Goal: Book appointment/travel/reservation

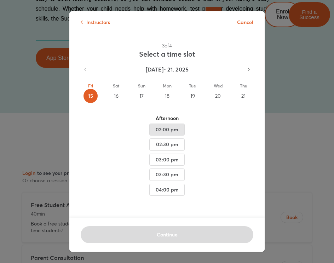
scroll to position [4391, 0]
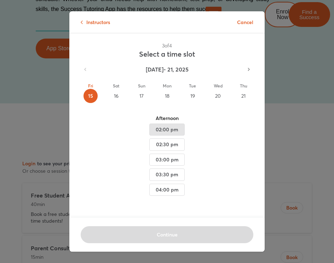
click at [173, 129] on span "02:00 pm" at bounding box center [166, 129] width 23 height 9
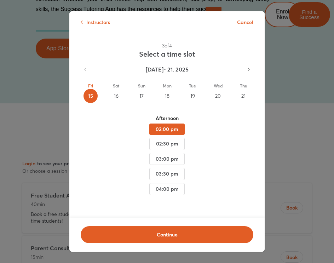
click at [112, 93] on div "16" at bounding box center [116, 96] width 14 height 14
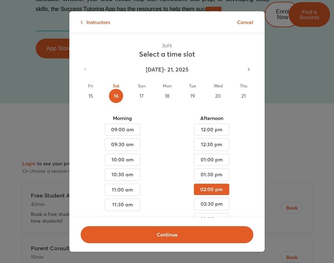
click at [193, 97] on div "19" at bounding box center [192, 96] width 14 height 14
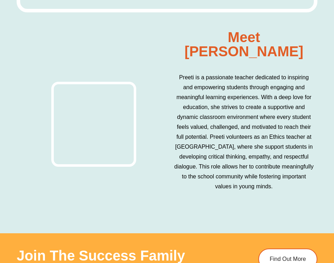
scroll to position [4298, 0]
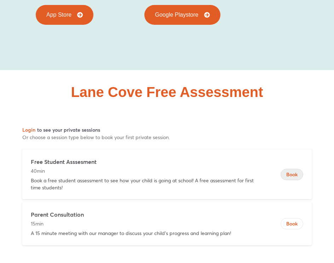
click at [294, 171] on span "Book" at bounding box center [292, 174] width 22 height 7
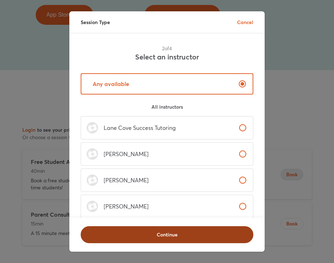
click at [176, 232] on span "Continue" at bounding box center [167, 234] width 154 height 7
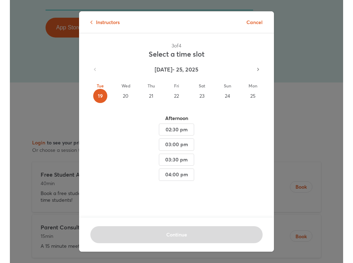
scroll to position [4282, 0]
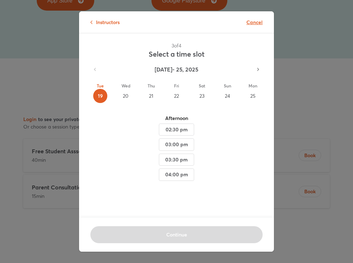
click at [256, 23] on p "Cancel" at bounding box center [255, 21] width 16 height 7
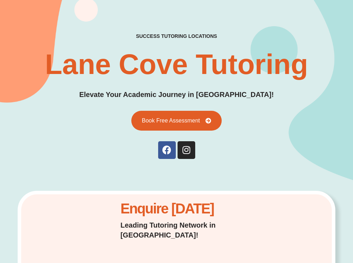
scroll to position [0, 0]
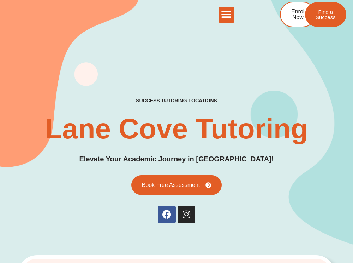
click at [228, 16] on icon "Menu Toggle" at bounding box center [226, 14] width 11 height 11
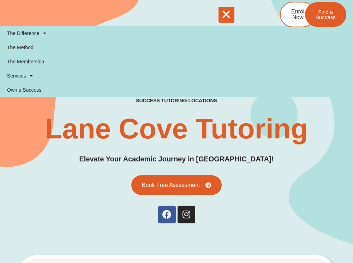
click at [295, 117] on h1 "Lane Cove Tutoring" at bounding box center [176, 129] width 263 height 28
click at [320, 118] on div "success tutoring locations Lane Cove Tutoring Elevate Your Academic Journey in …" at bounding box center [177, 159] width 318 height 125
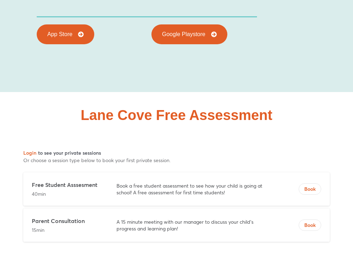
scroll to position [4248, 0]
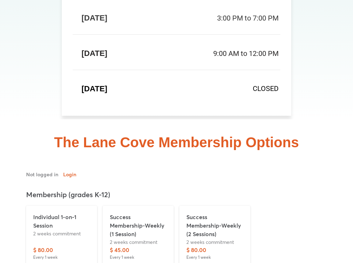
scroll to position [2271, 0]
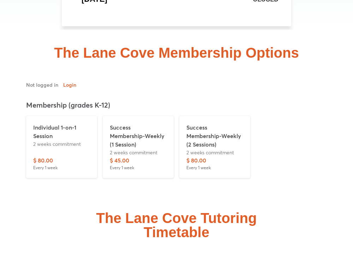
click at [79, 140] on p "2 weeks commitment" at bounding box center [61, 143] width 57 height 7
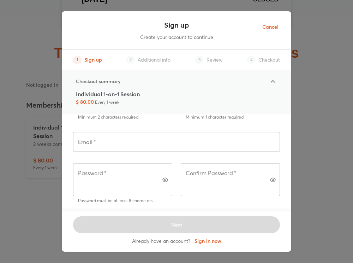
scroll to position [99, 0]
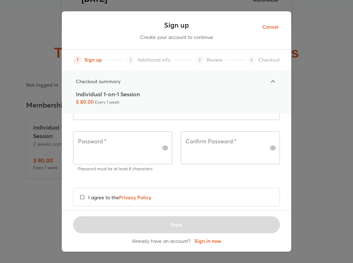
click at [274, 27] on span "Cancel" at bounding box center [271, 27] width 16 height 9
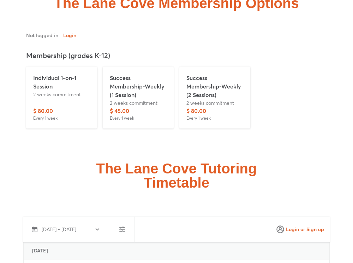
scroll to position [2436, 0]
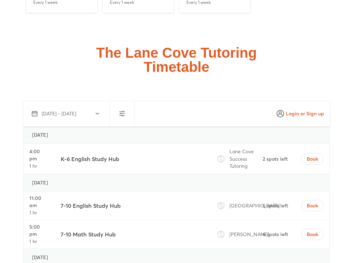
click at [110, 154] on h3 "K-6 English Study Hub" at bounding box center [90, 158] width 59 height 8
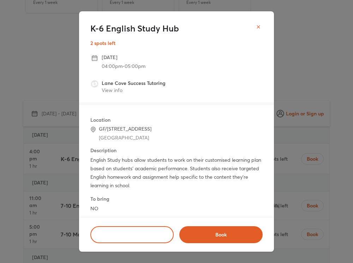
click at [258, 27] on icon "close" at bounding box center [259, 27] width 6 height 6
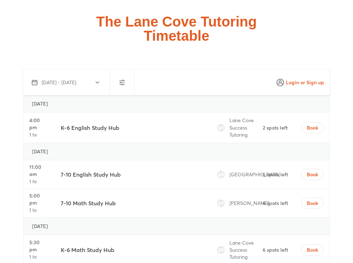
scroll to position [2468, 0]
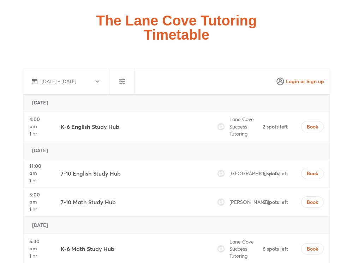
click at [122, 188] on div "7-10 Math Study Hub" at bounding box center [133, 202] width 150 height 28
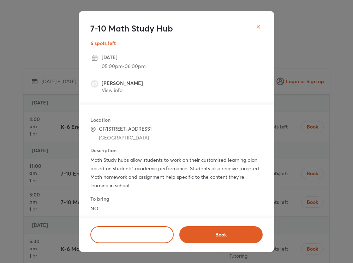
click at [258, 25] on icon "close" at bounding box center [259, 27] width 6 height 6
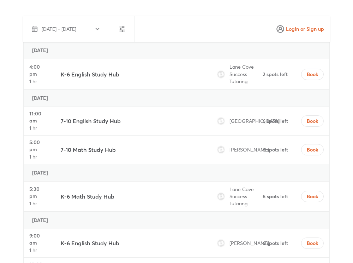
scroll to position [2521, 0]
click at [128, 181] on div "K-6 Math Study Hub" at bounding box center [133, 196] width 150 height 30
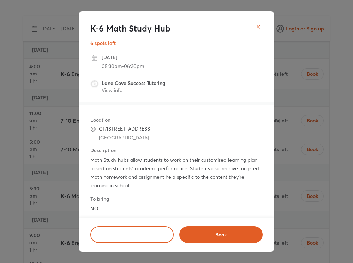
click at [259, 30] on button "close" at bounding box center [259, 27] width 14 height 14
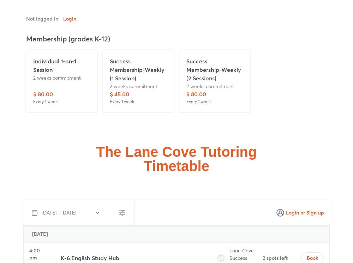
scroll to position [2198, 0]
